Goal: Find specific page/section: Find specific page/section

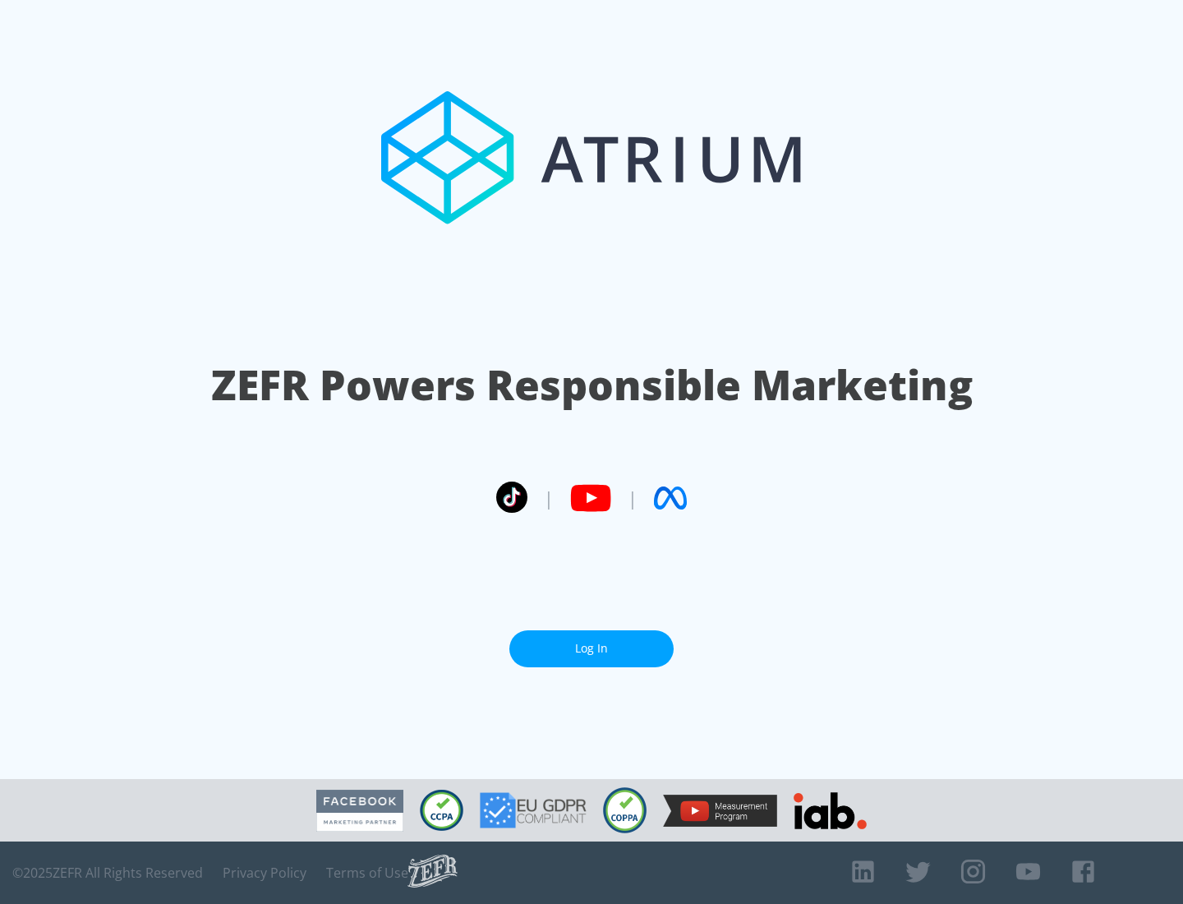
click at [592, 648] on link "Log In" at bounding box center [591, 648] width 164 height 37
